Goal: Obtain resource: Obtain resource

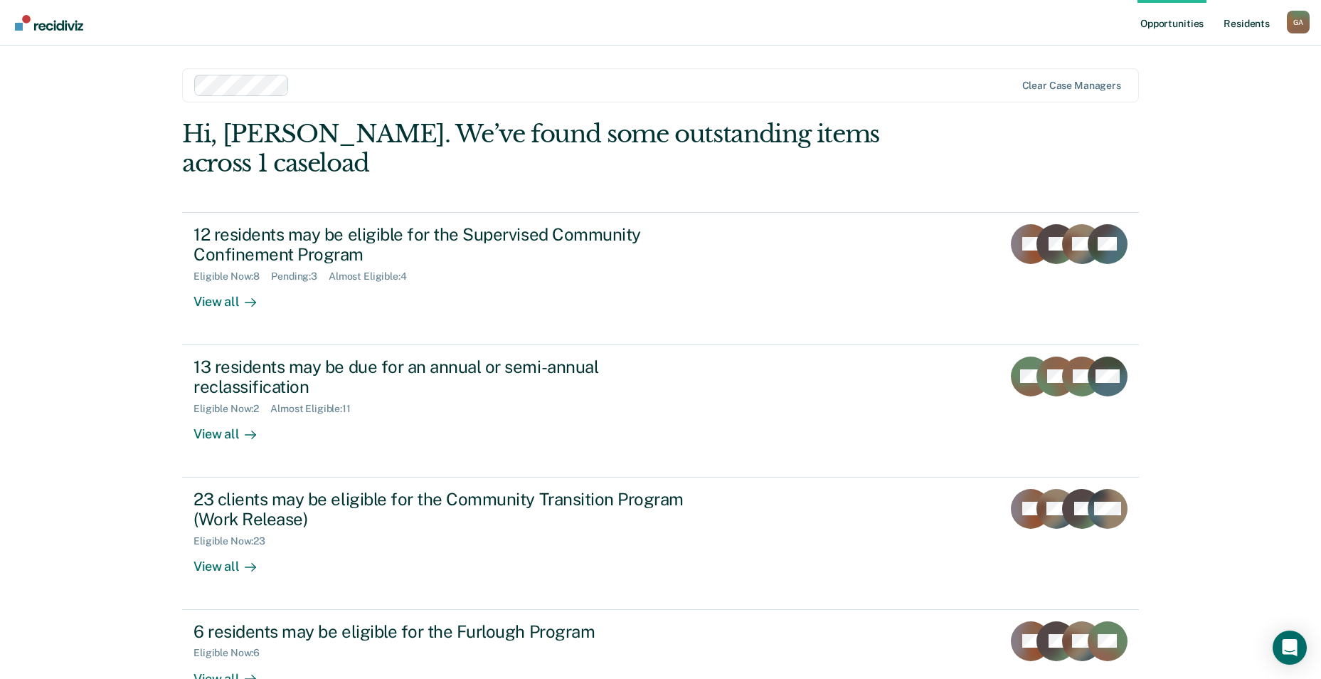
click at [1247, 21] on link "Resident s" at bounding box center [1247, 23] width 52 height 46
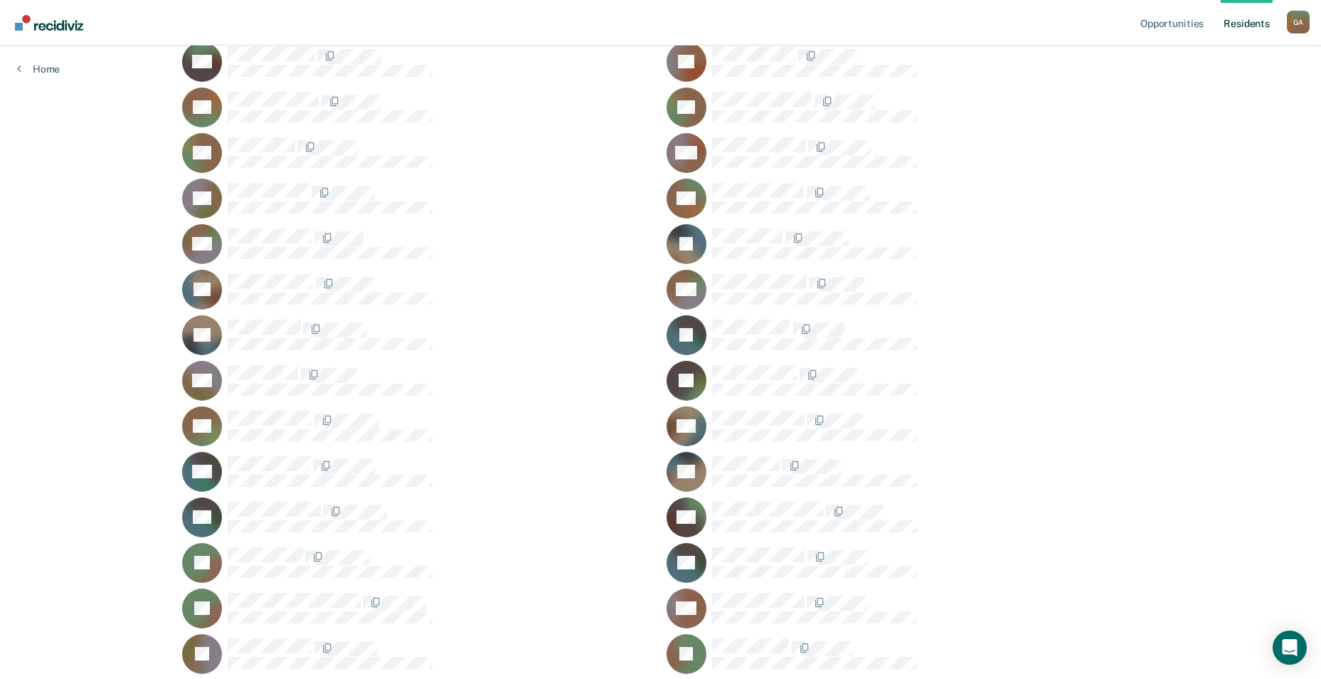
scroll to position [427, 0]
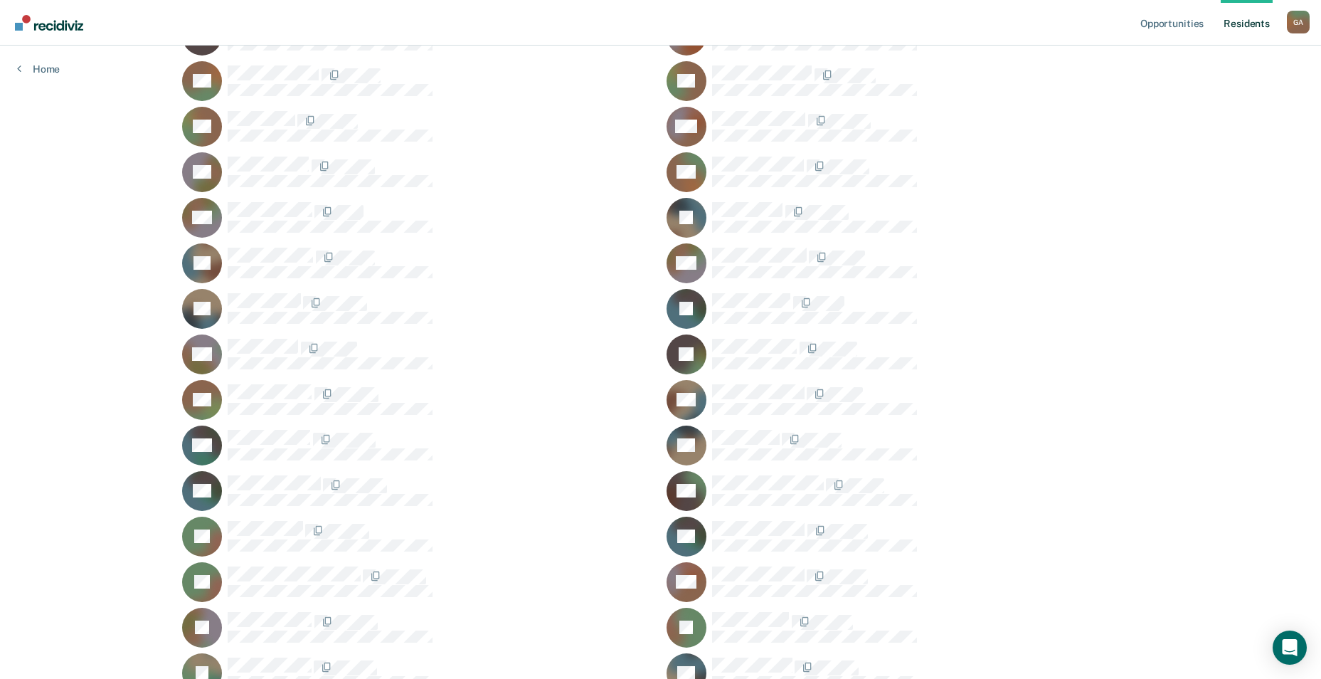
click at [729, 426] on div "EH" at bounding box center [903, 445] width 472 height 40
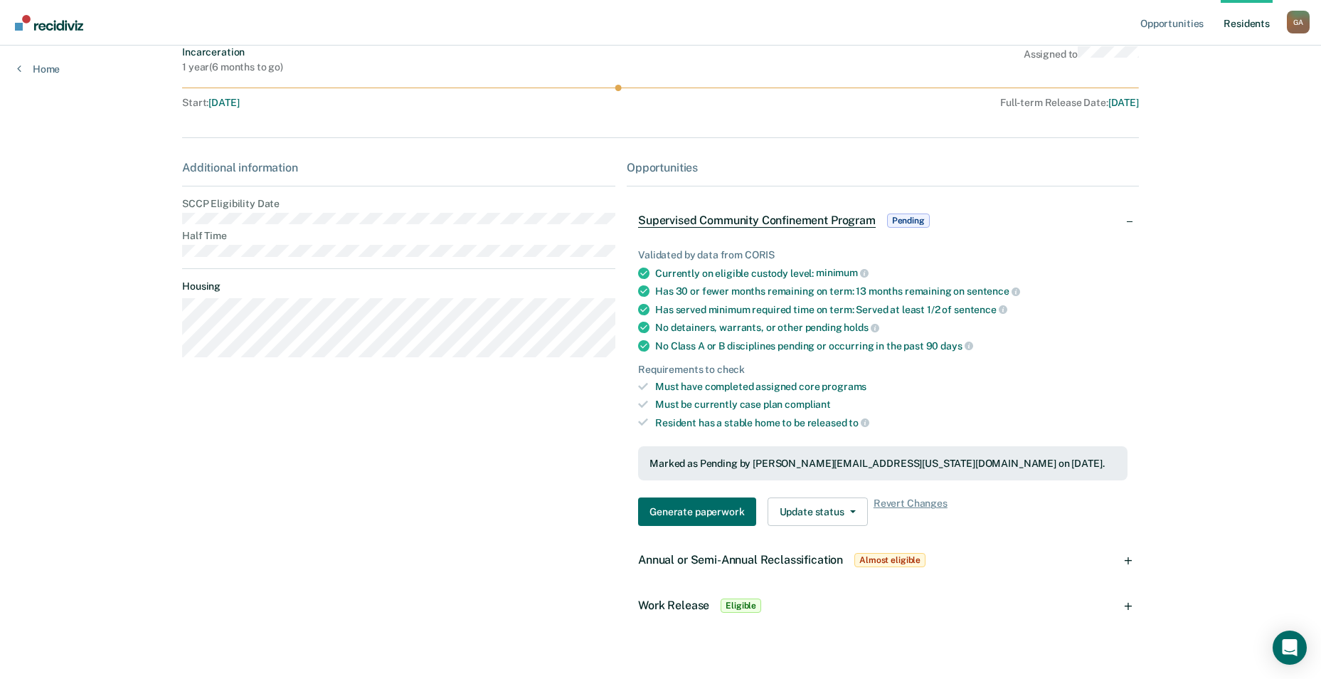
scroll to position [134, 0]
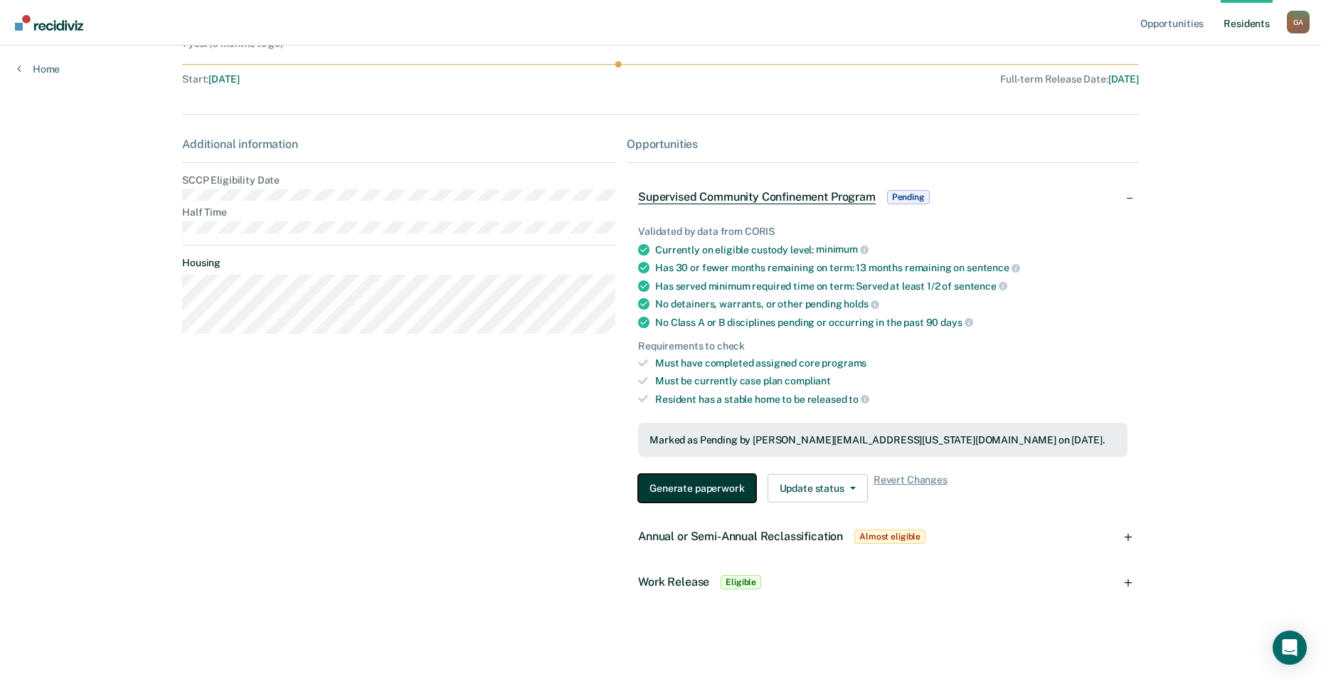
click at [663, 492] on button "Generate paperwork" at bounding box center [696, 488] width 117 height 28
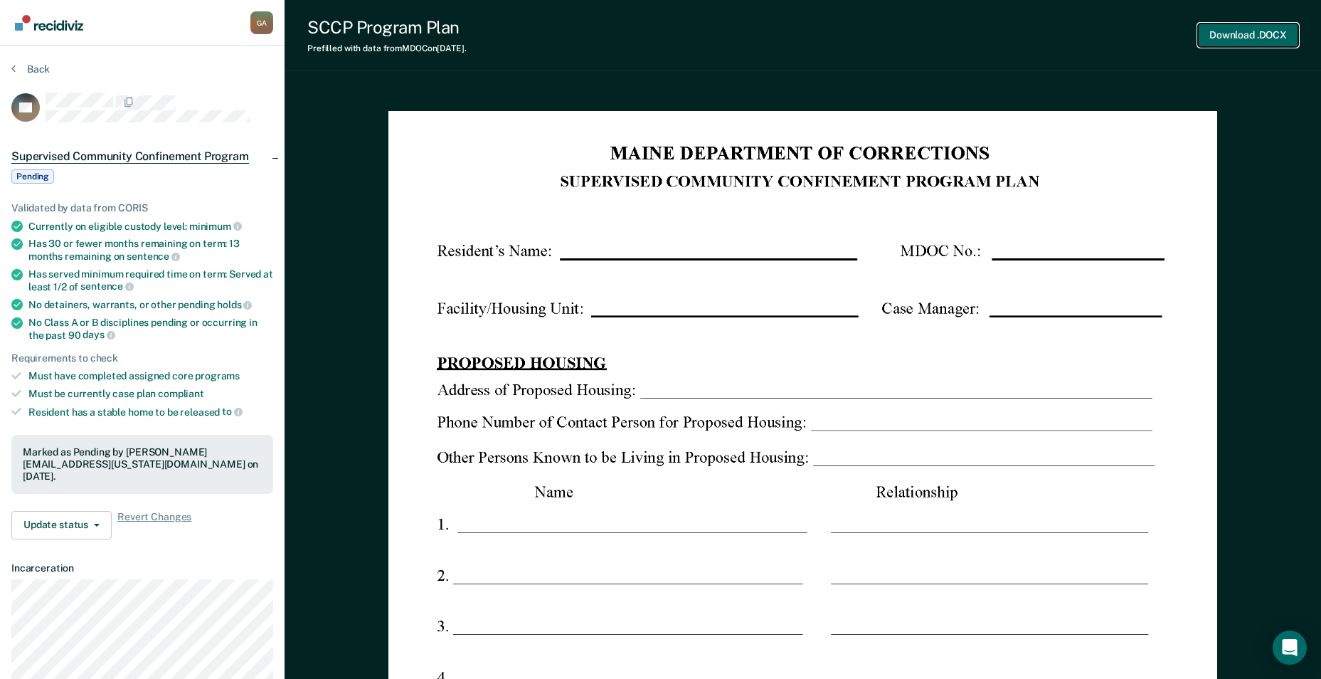
click at [1251, 26] on button "Download .DOCX" at bounding box center [1248, 34] width 100 height 23
